Goal: Navigation & Orientation: Find specific page/section

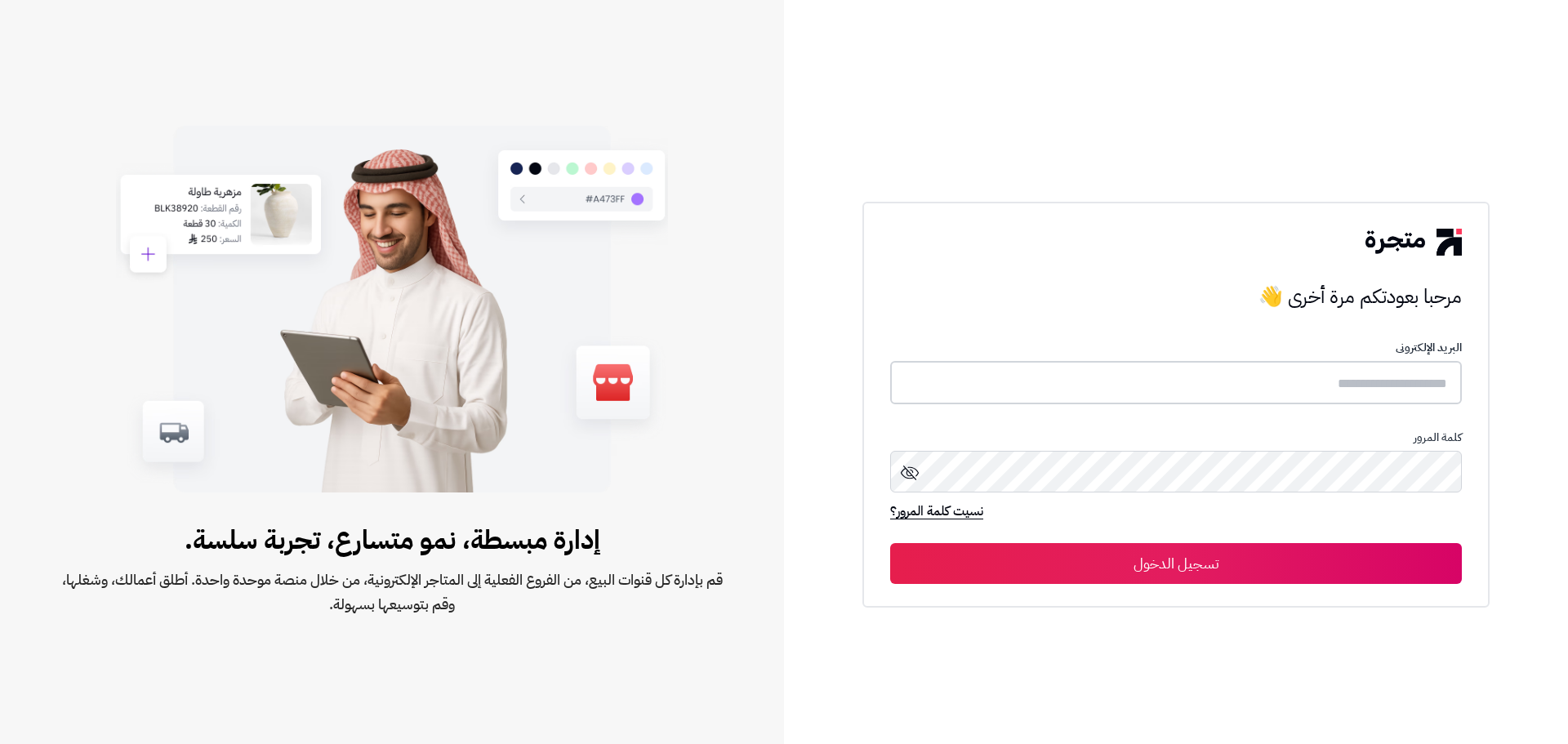
type input "**********"
click at [1080, 560] on button "تسجيل الدخول" at bounding box center [1175, 563] width 572 height 41
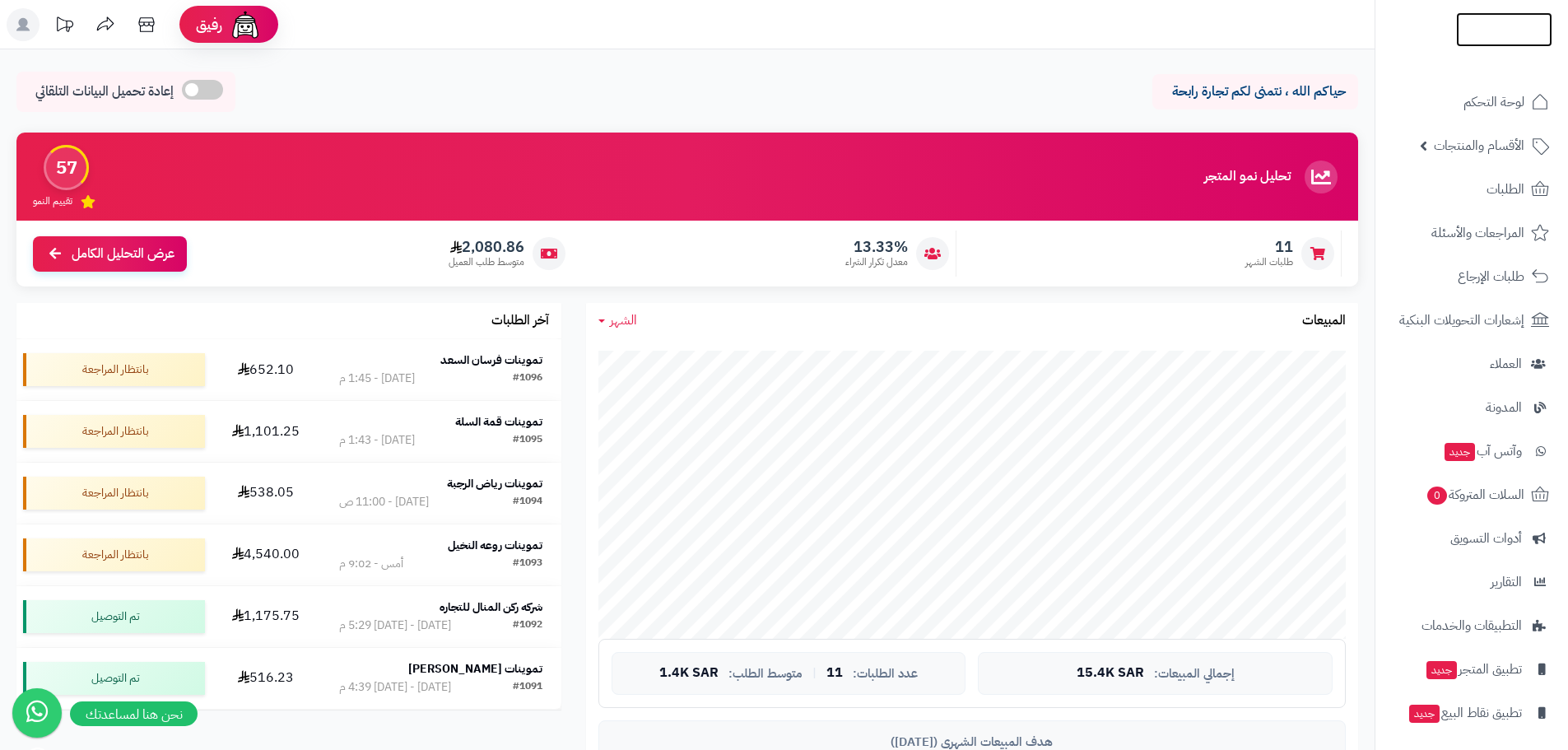
click at [1474, 47] on img at bounding box center [1504, 64] width 97 height 35
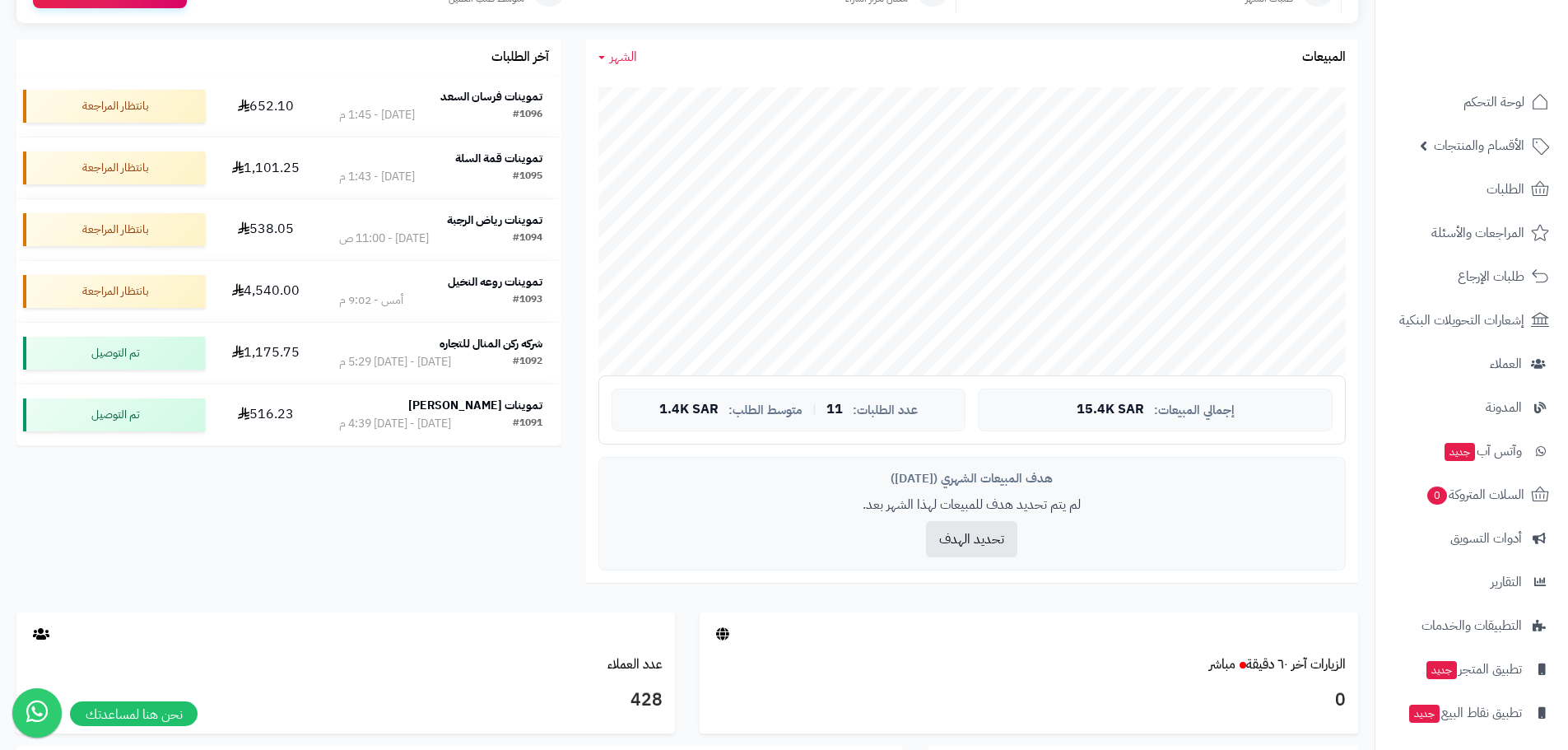
scroll to position [98, 0]
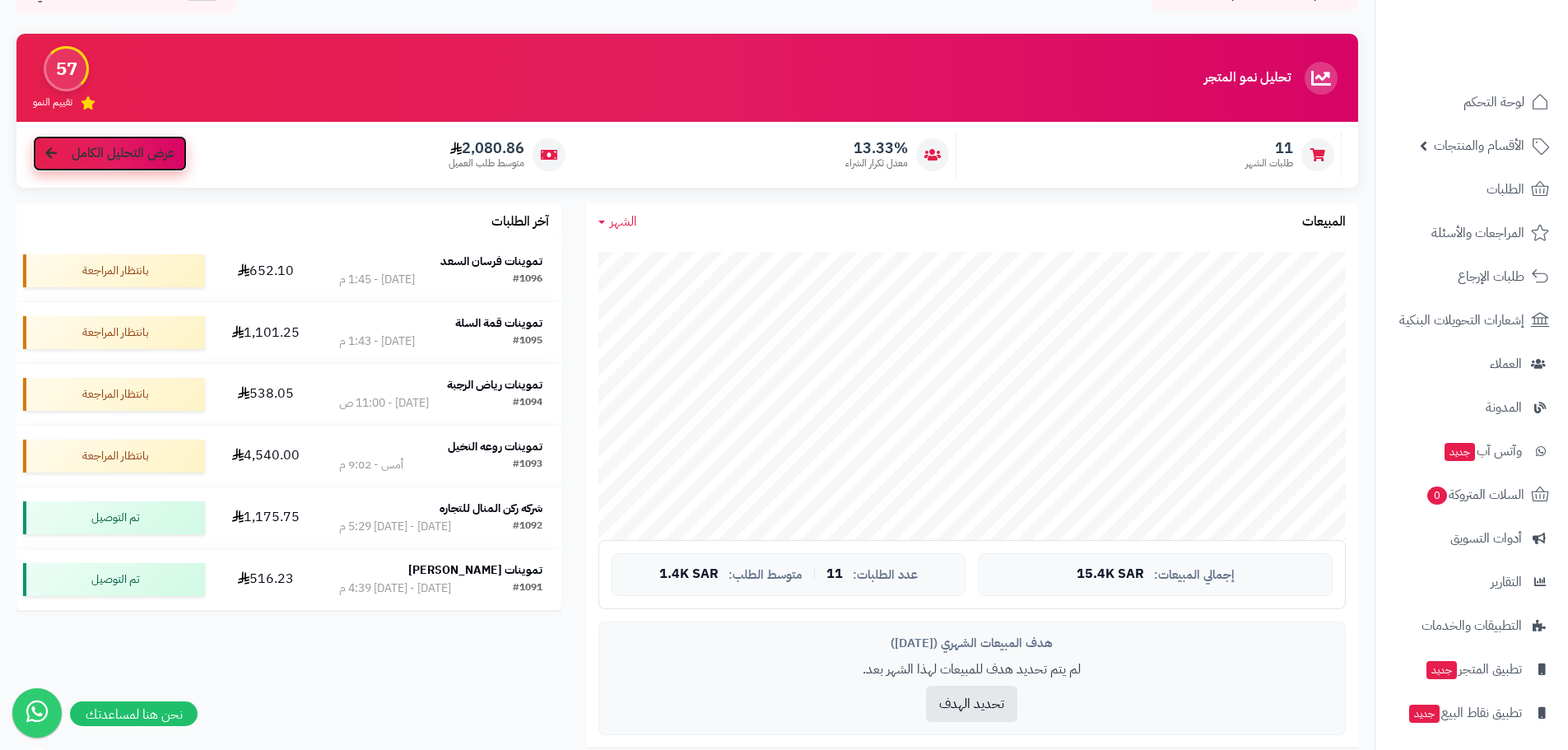
click at [111, 150] on span "عرض التحليل الكامل" at bounding box center [123, 153] width 102 height 19
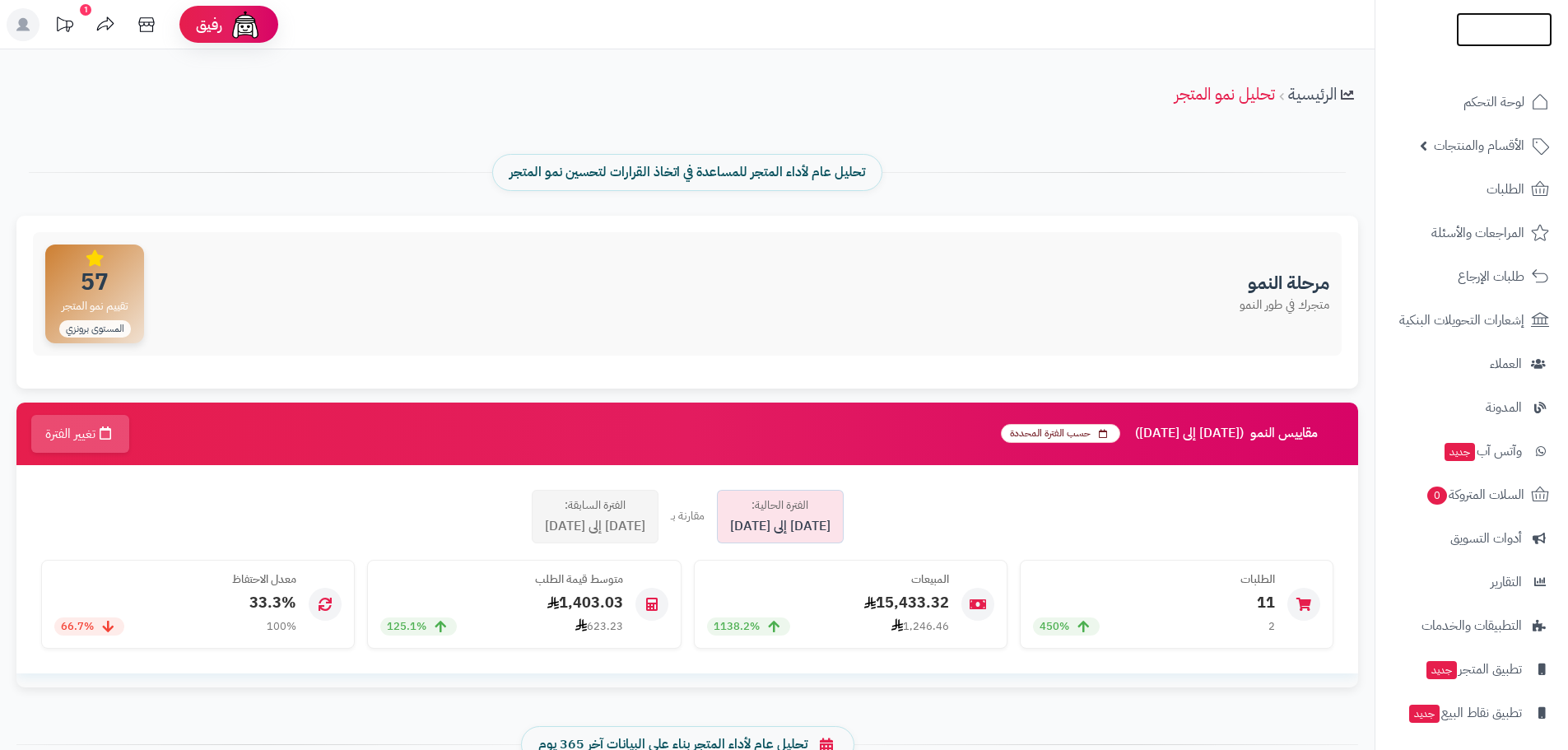
click at [1475, 42] on img at bounding box center [1504, 60] width 97 height 35
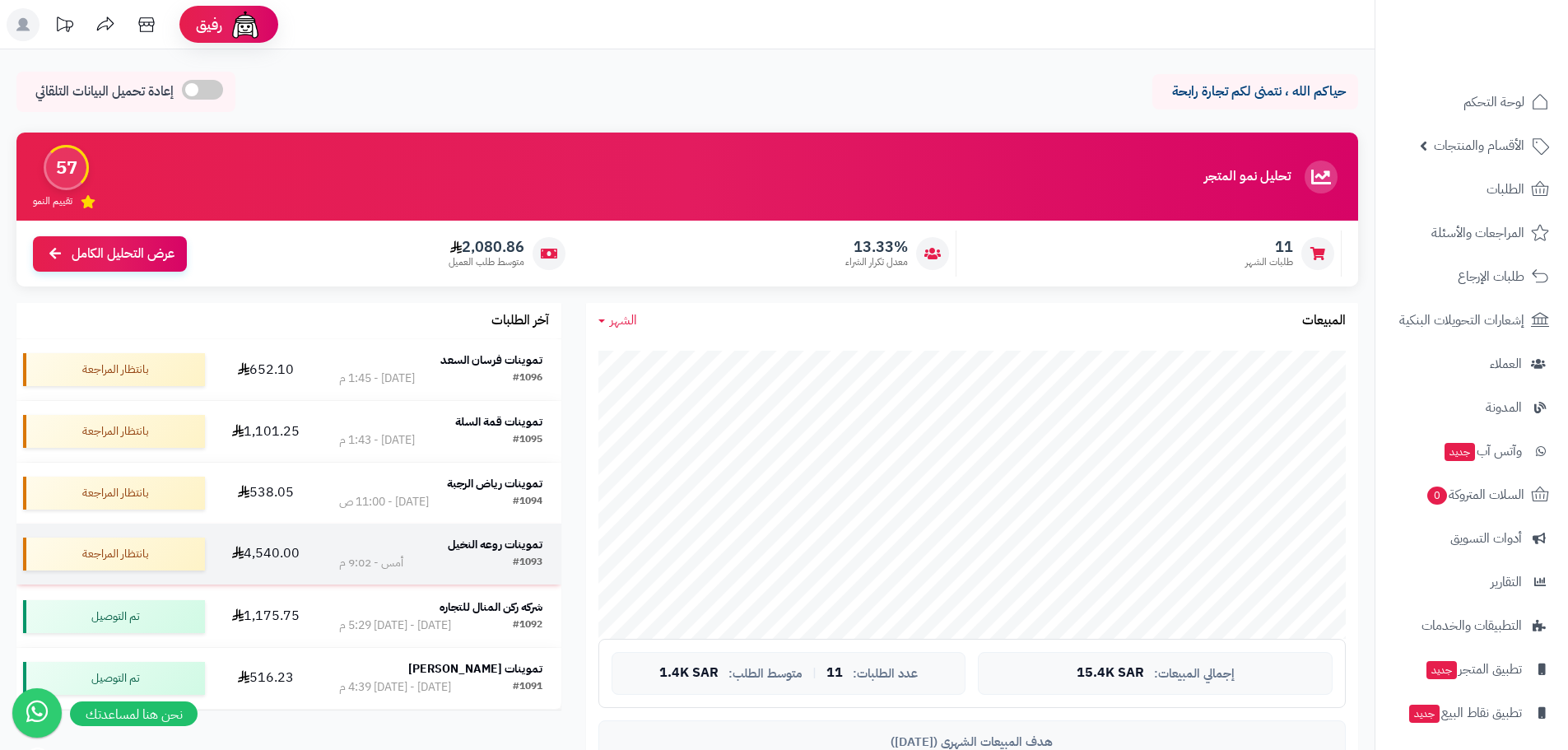
click at [468, 537] on strong "تموينات روعه النخيل" at bounding box center [495, 544] width 95 height 17
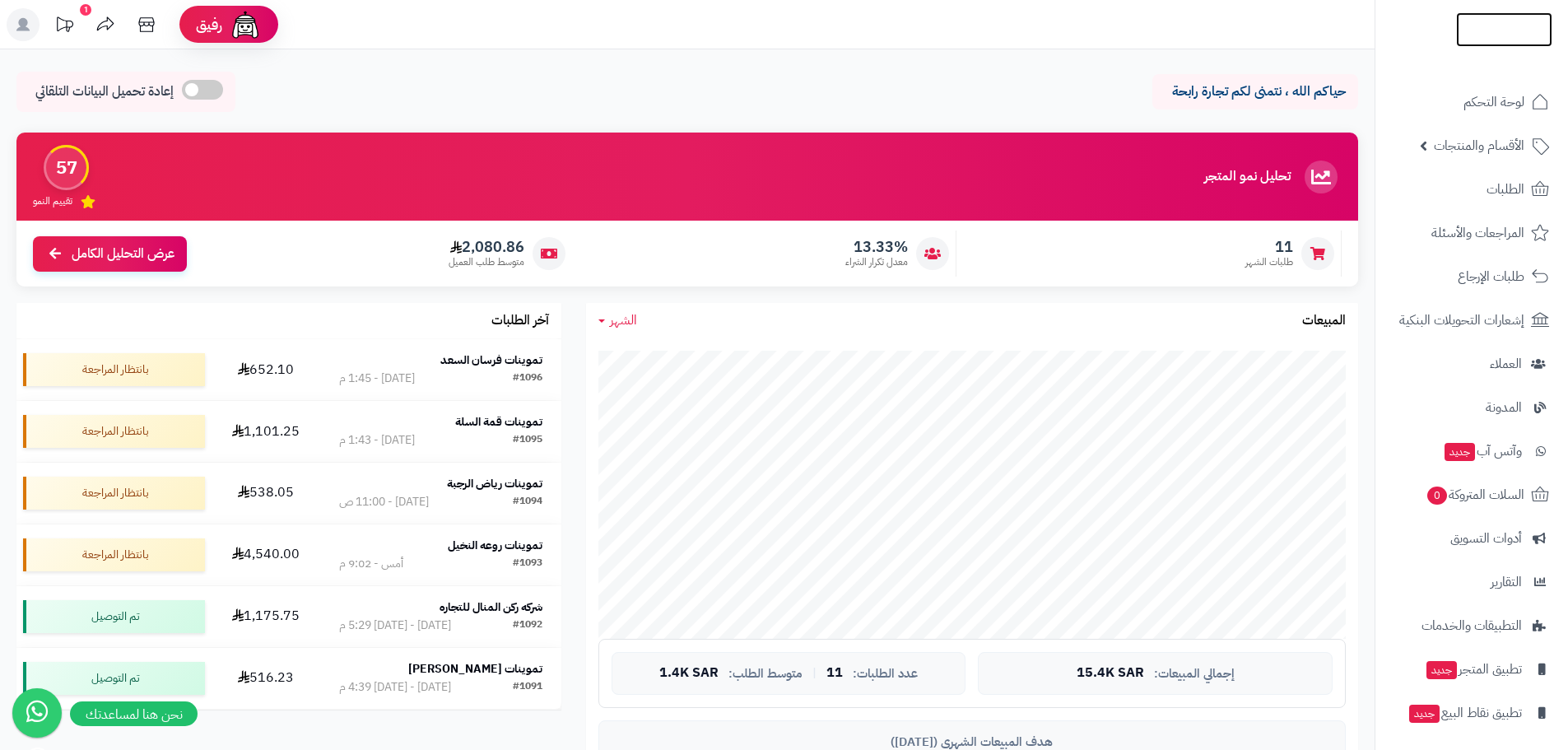
click at [1501, 35] on img at bounding box center [1504, 30] width 97 height 35
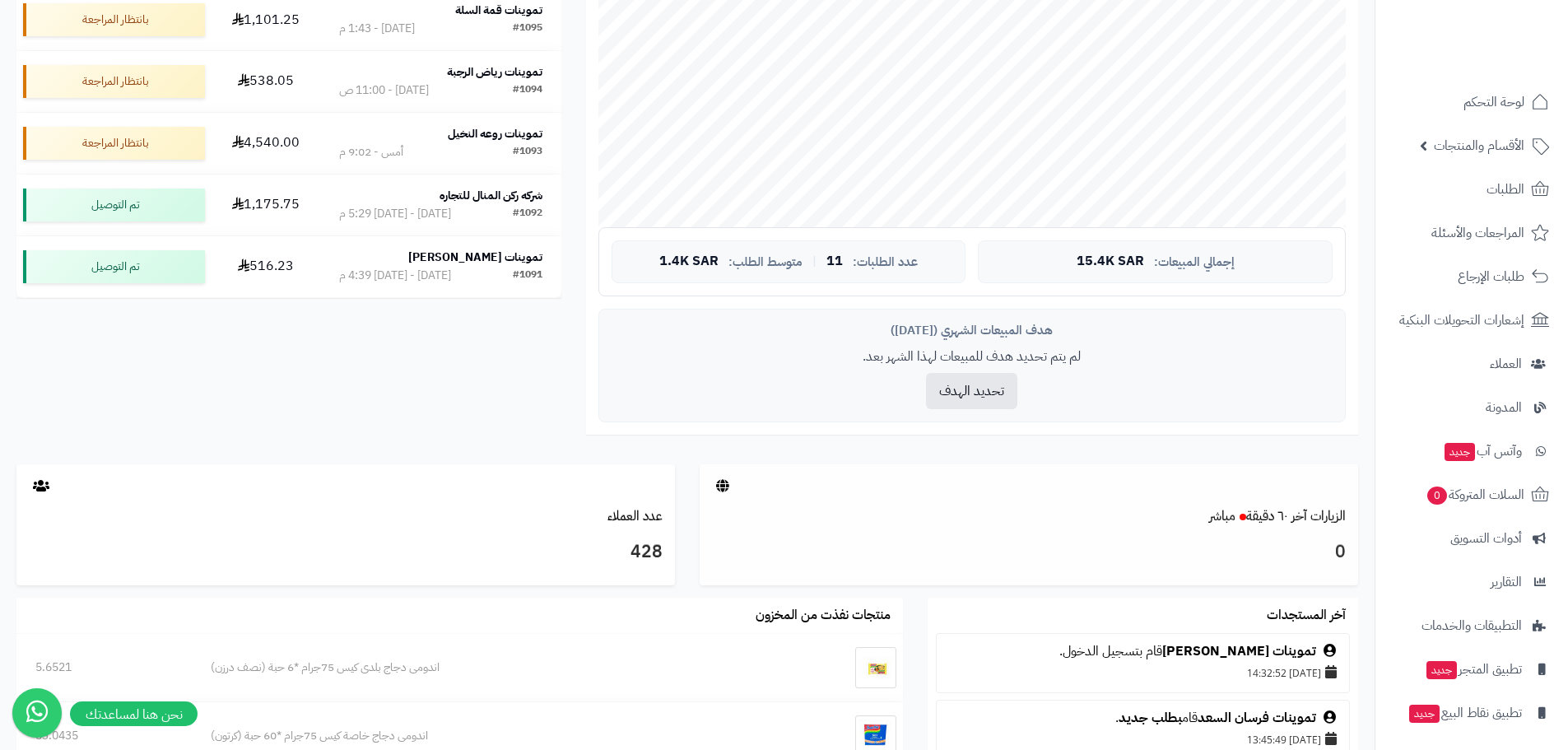
scroll to position [741, 0]
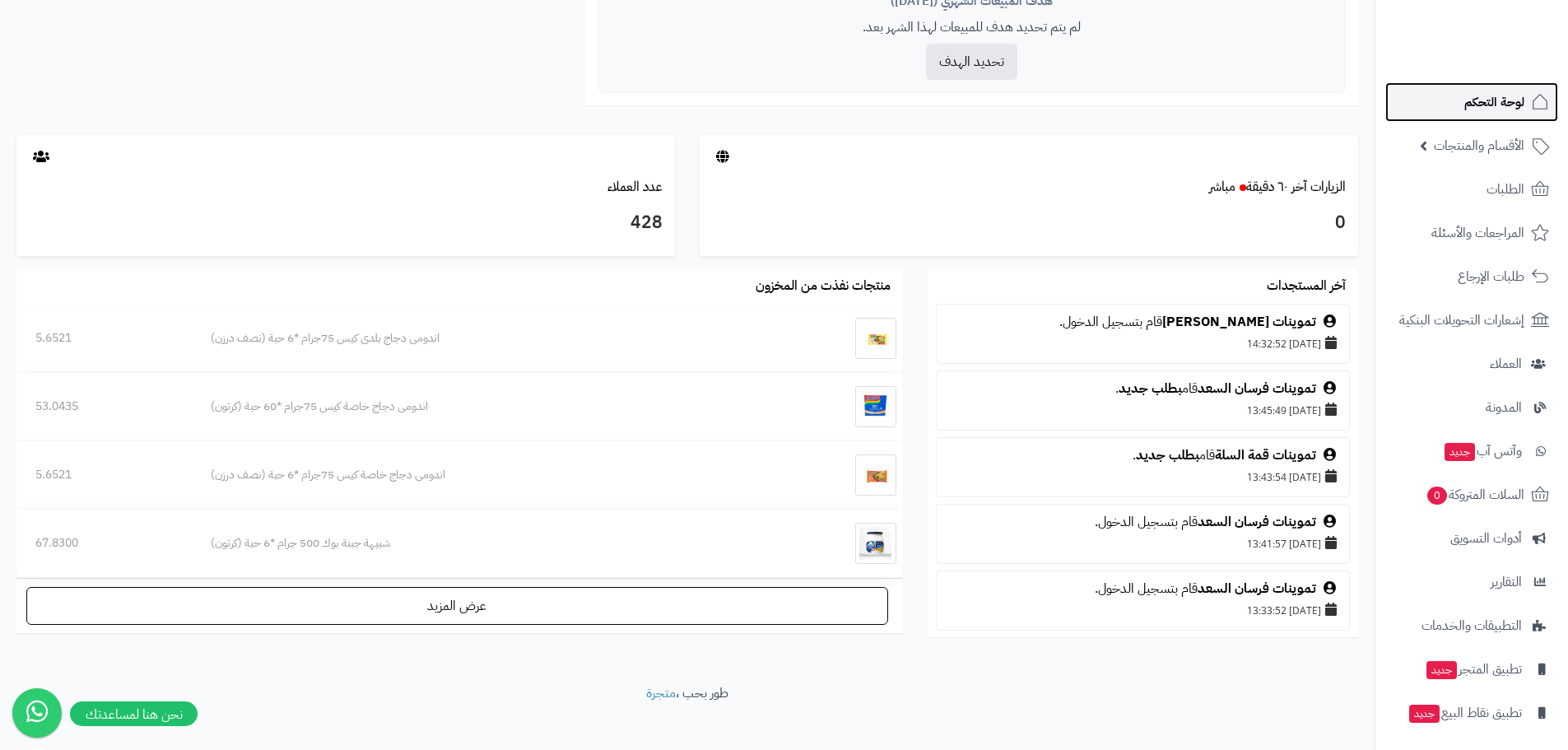
click at [1482, 104] on span "لوحة التحكم" at bounding box center [1494, 103] width 60 height 23
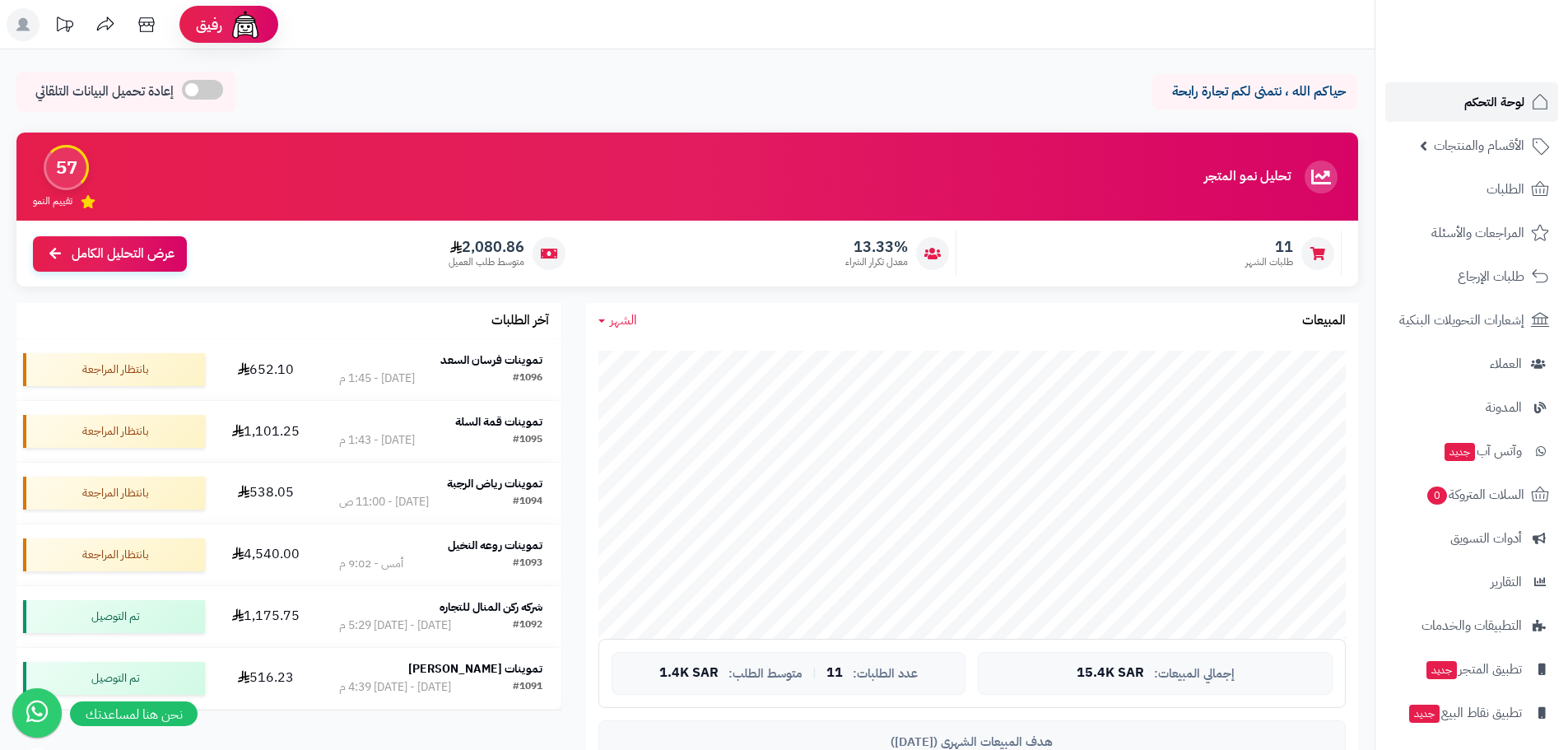
click at [1499, 100] on span "لوحة التحكم" at bounding box center [1494, 103] width 60 height 23
